Goal: Information Seeking & Learning: Learn about a topic

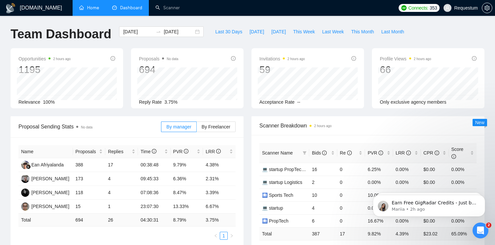
click at [98, 7] on link "Home" at bounding box center [89, 8] width 20 height 6
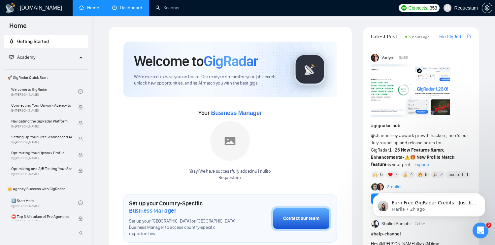
click at [134, 7] on link "Dashboard" at bounding box center [127, 8] width 30 height 6
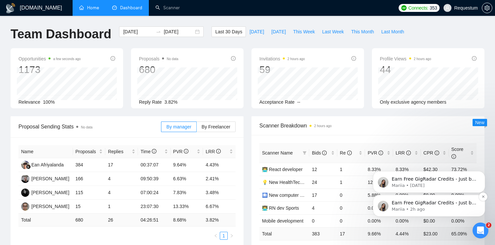
click at [437, 205] on p "Earn Free GigRadar Credits - Just by Sharing Your Story! 💬 Want more credits fo…" at bounding box center [433, 202] width 85 height 7
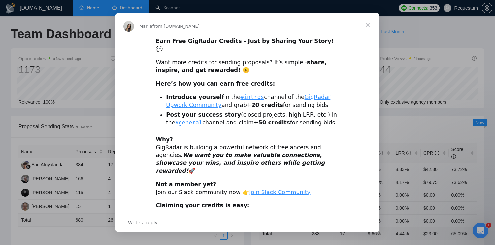
click at [364, 25] on span "Close" at bounding box center [367, 25] width 24 height 24
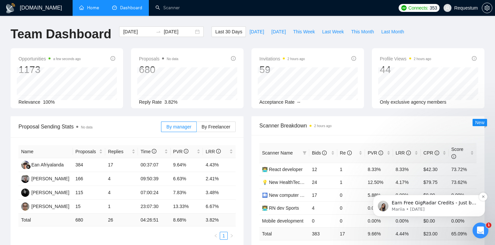
click at [441, 204] on p "Earn Free GigRadar Credits - Just by Sharing Your Story! 💬 Want more credits fo…" at bounding box center [433, 202] width 85 height 7
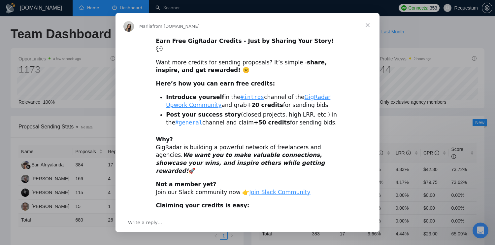
click at [370, 24] on span "Close" at bounding box center [367, 25] width 24 height 24
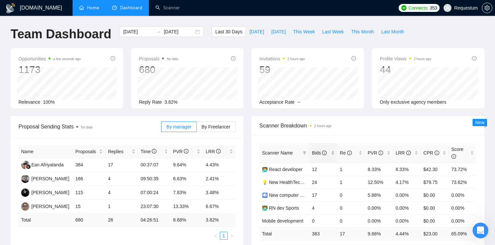
click at [334, 151] on div "Bids" at bounding box center [323, 152] width 22 height 7
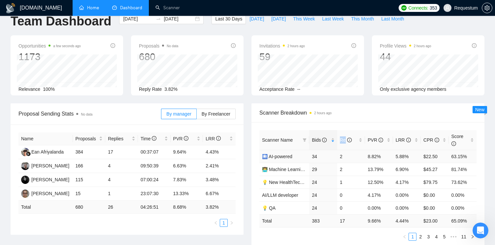
scroll to position [14, 0]
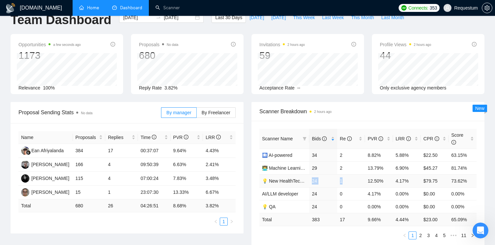
drag, startPoint x: 311, startPoint y: 179, endPoint x: 345, endPoint y: 179, distance: 33.3
click at [345, 179] on tr "💡 New HealthTech UI/UX 24 1 12.50% 4.17% $79.75 73.62%" at bounding box center [367, 180] width 217 height 13
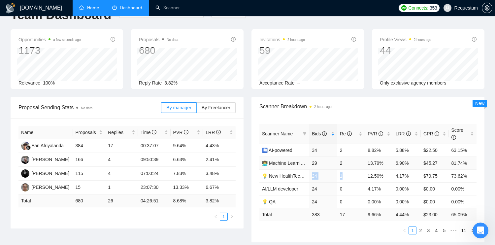
scroll to position [26, 0]
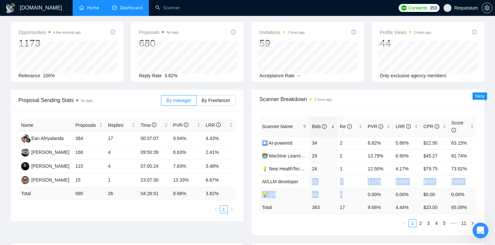
drag, startPoint x: 313, startPoint y: 180, endPoint x: 347, endPoint y: 190, distance: 35.6
click at [347, 190] on tbody "🛄 AI-powered 34 2 8.82% 5.88% $22.50 63.15% 👨‍💻 Machine Learning developer 29 2…" at bounding box center [367, 168] width 217 height 64
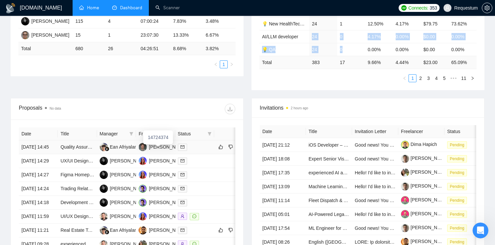
scroll to position [171, 0]
click at [134, 132] on span at bounding box center [131, 133] width 7 height 10
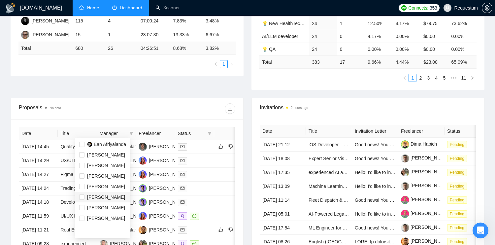
click at [99, 197] on span "[PERSON_NAME]" at bounding box center [106, 196] width 38 height 5
checkbox input "true"
click at [193, 112] on div "Proposals No data" at bounding box center [127, 108] width 216 height 21
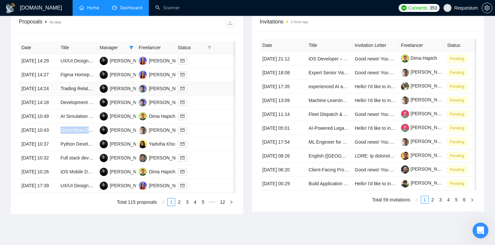
scroll to position [294, 0]
